Goal: Transaction & Acquisition: Purchase product/service

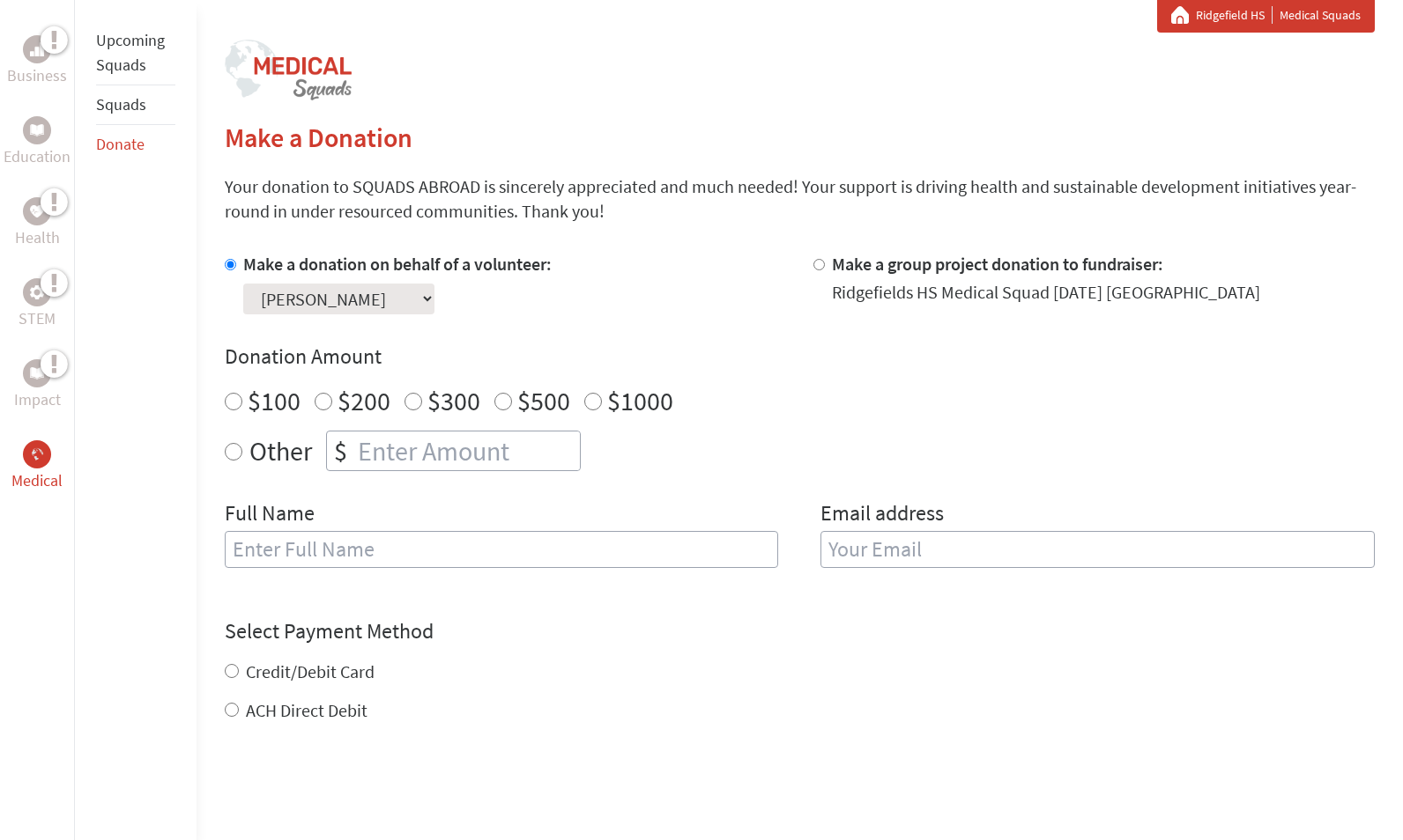
scroll to position [319, 0]
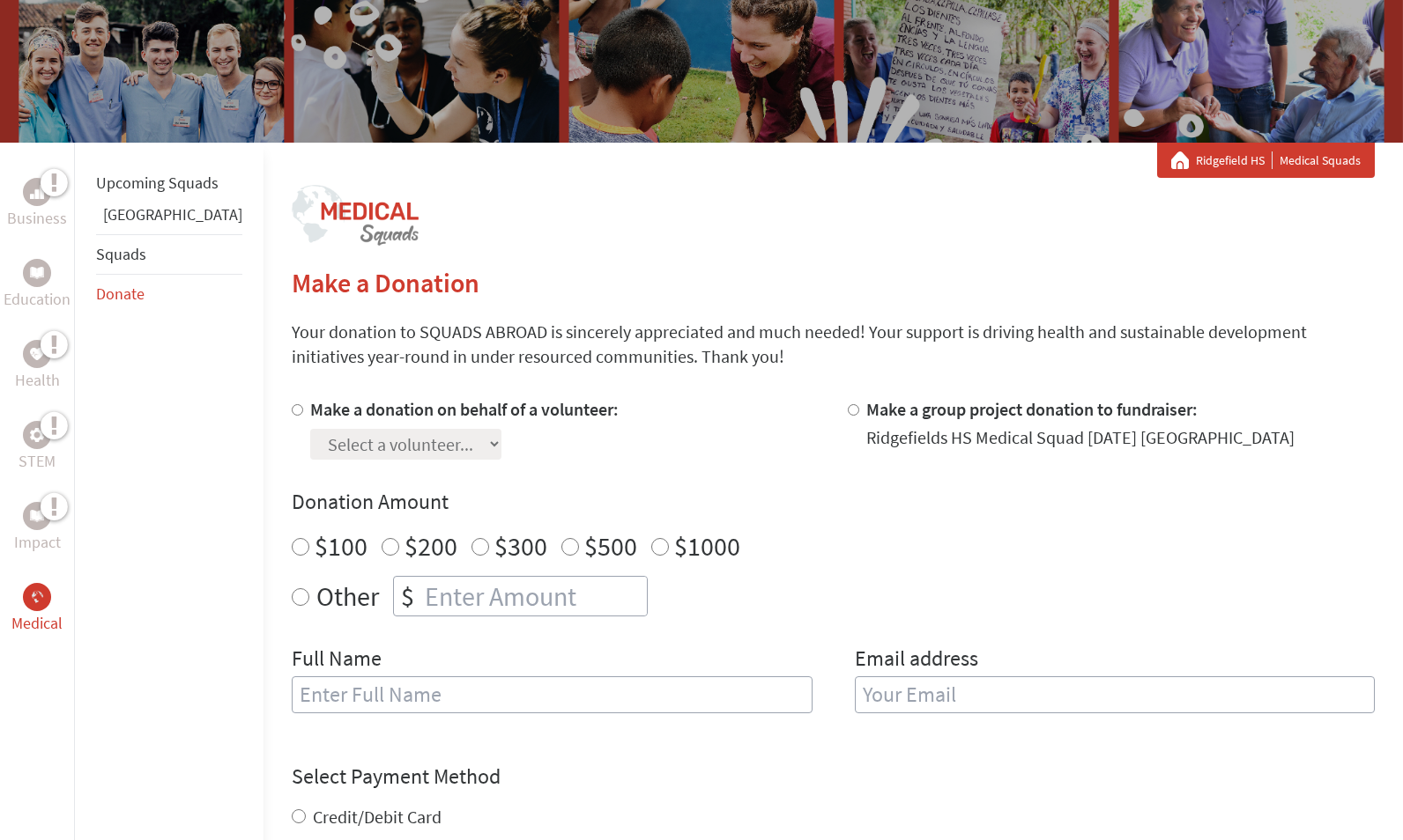
scroll to position [205, 0]
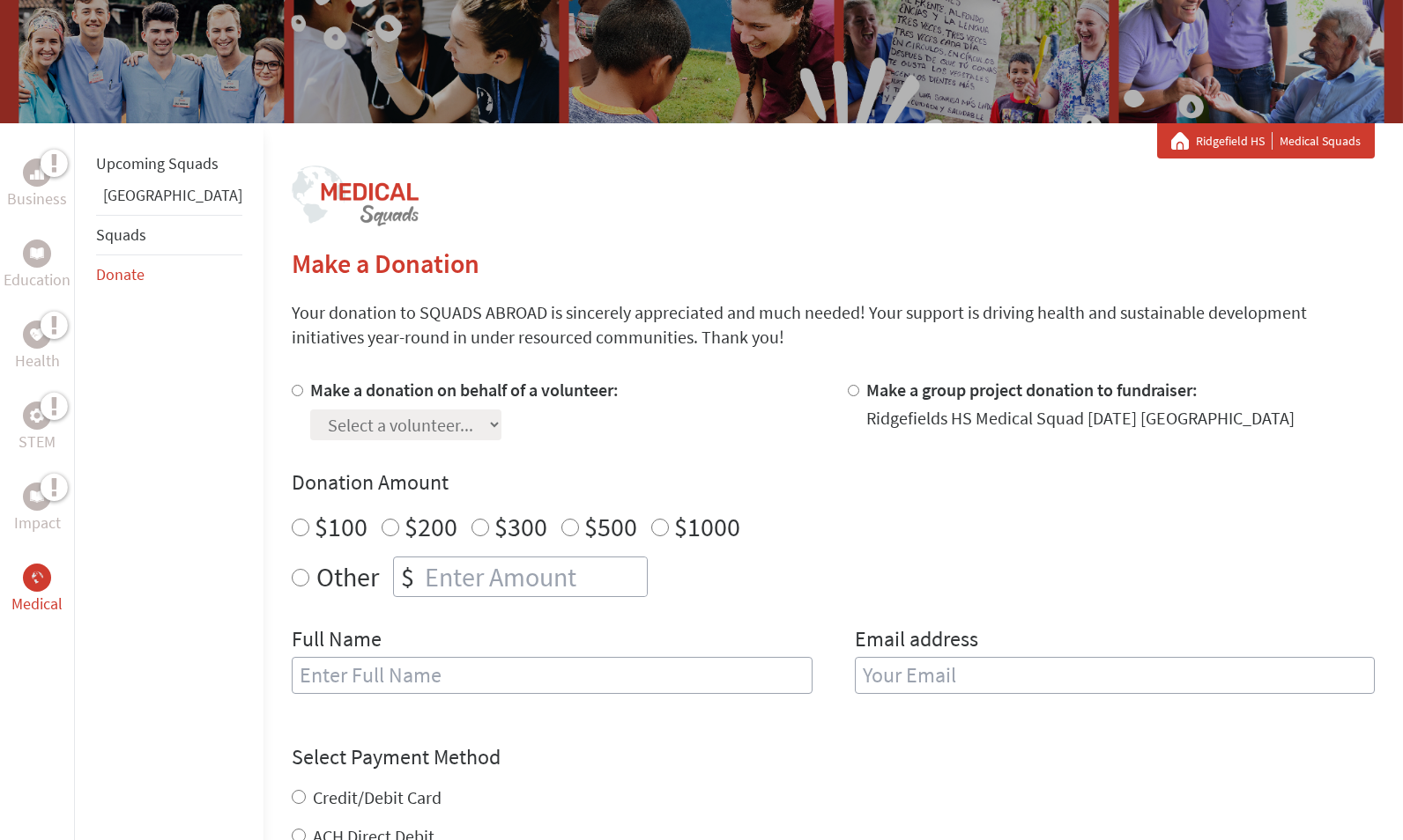
click at [291, 392] on input "Make a donation on behalf of a volunteer:" at bounding box center [297, 391] width 12 height 12
radio input "true"
click at [386, 431] on select "Select a volunteer... Caroline Duncan Chloe Collins Julianna Kovacs Katelyn For…" at bounding box center [405, 425] width 191 height 31
select select "03CBCA80-9681-11F0-9E6E-42010A400005"
click at [291, 528] on input "$100" at bounding box center [299, 527] width 17 height 17
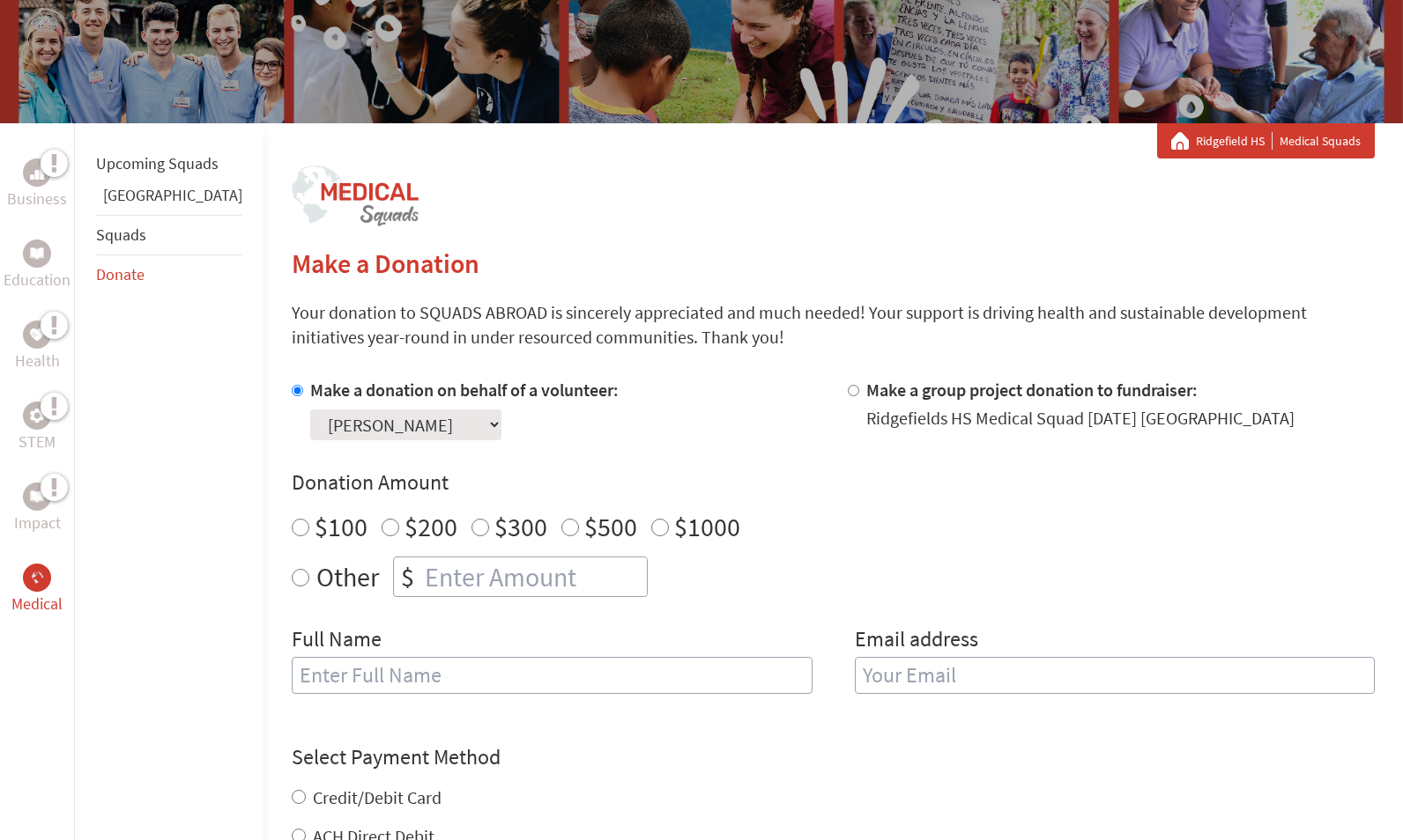
radio input "true"
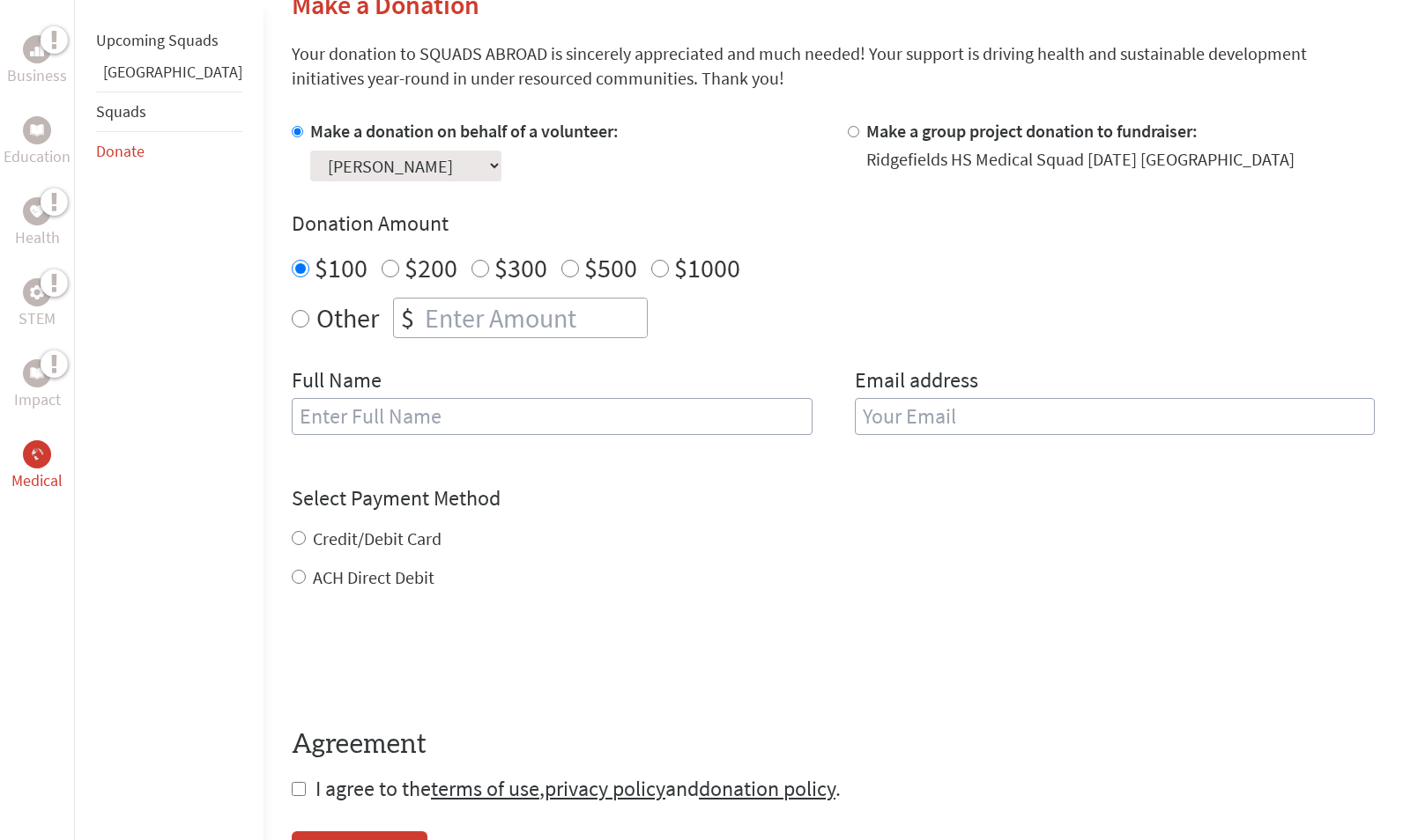
click at [644, 415] on input "text" at bounding box center [552, 416] width 521 height 37
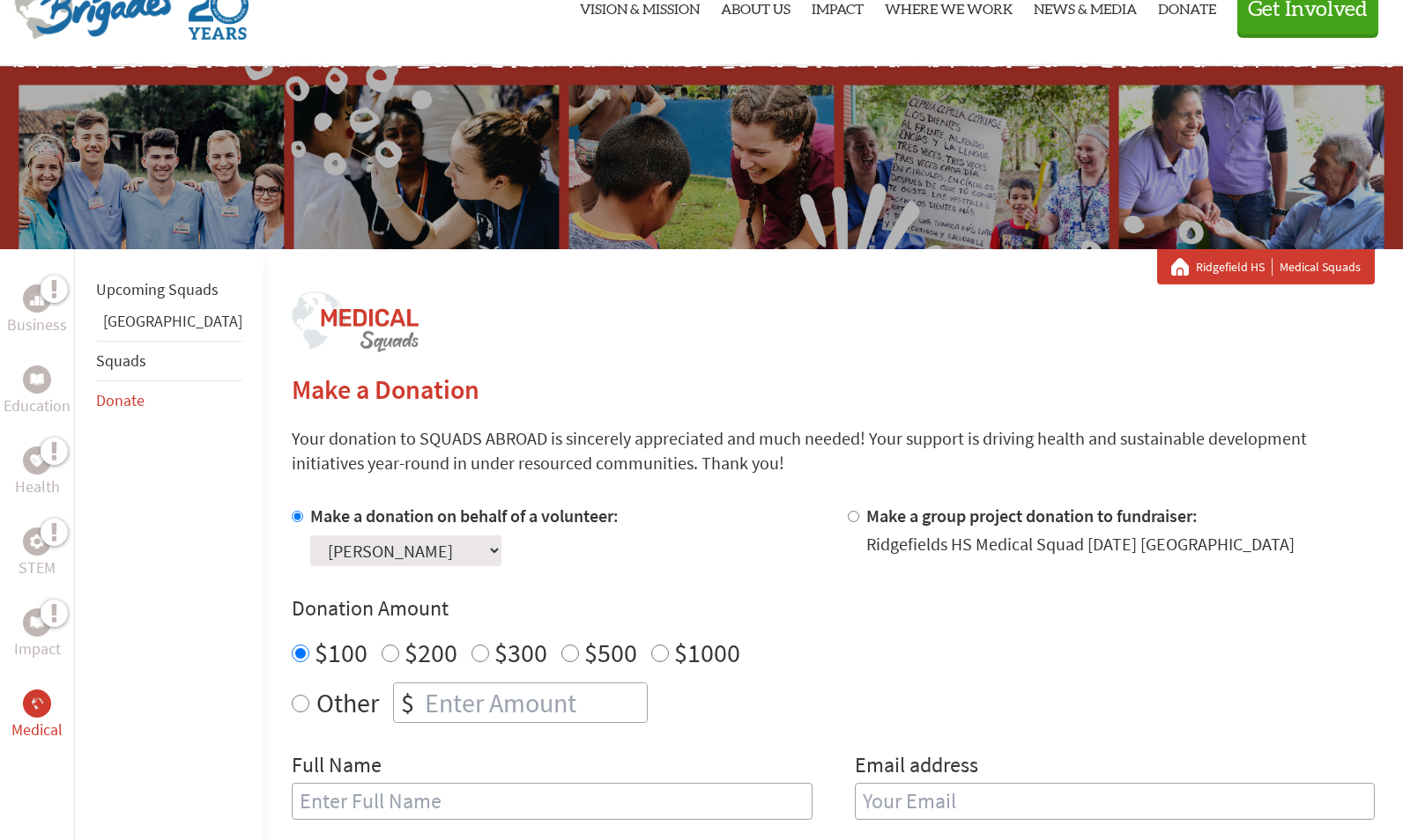
scroll to position [0, 0]
